Goal: Information Seeking & Learning: Learn about a topic

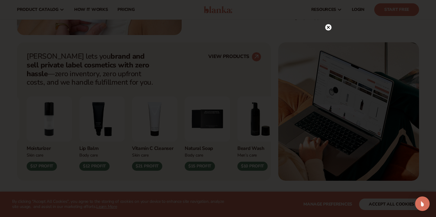
scroll to position [193, 0]
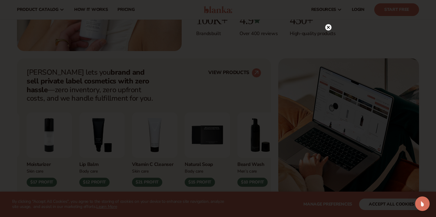
click at [330, 28] on circle at bounding box center [328, 27] width 6 height 6
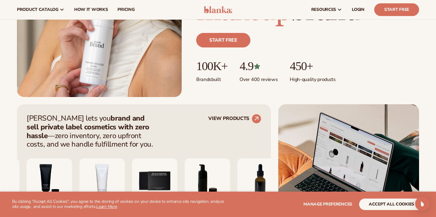
scroll to position [114, 0]
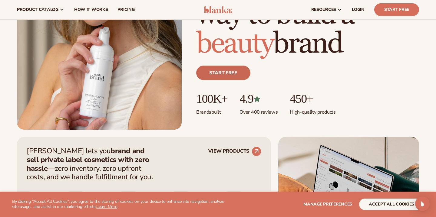
click at [216, 70] on link "Start free" at bounding box center [223, 73] width 54 height 15
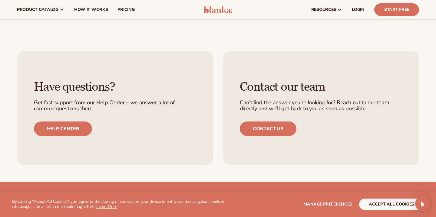
scroll to position [2067, 0]
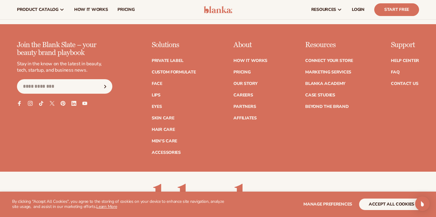
scroll to position [2384, 0]
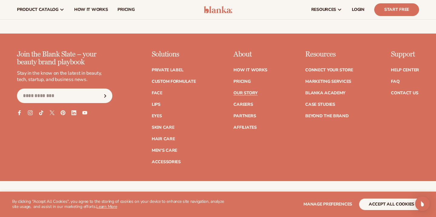
click at [245, 91] on link "Our Story" at bounding box center [245, 93] width 24 height 4
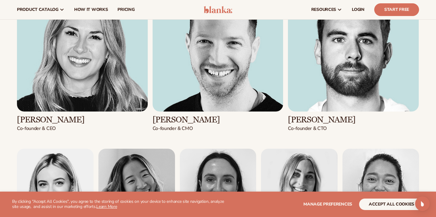
scroll to position [663, 0]
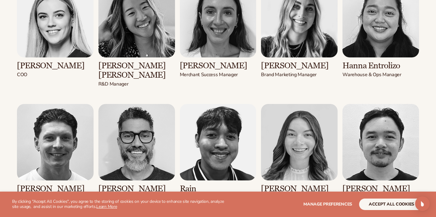
click at [100, 81] on p "R&D Manager" at bounding box center [136, 84] width 77 height 6
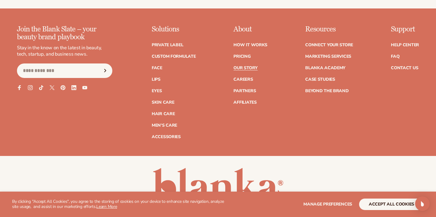
scroll to position [1716, 0]
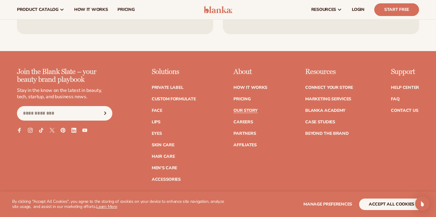
click at [238, 137] on div "About How It Works Pricing Our Story Careers Partners" at bounding box center [250, 125] width 34 height 114
click at [240, 143] on link "Affiliates" at bounding box center [244, 145] width 23 height 4
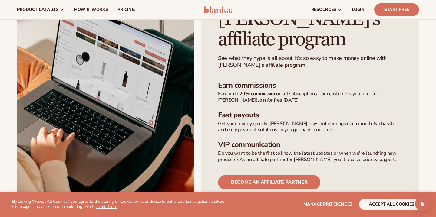
scroll to position [369, 0]
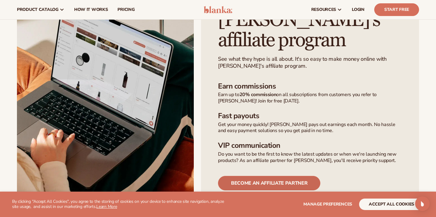
click at [252, 176] on link "Become an affiliate partner" at bounding box center [269, 183] width 102 height 15
